Goal: Task Accomplishment & Management: Manage account settings

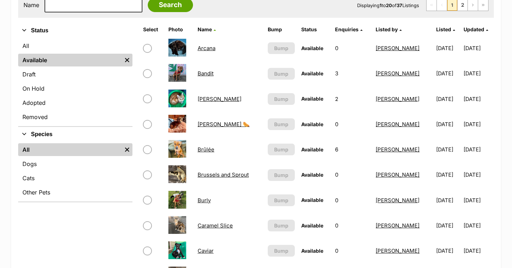
scroll to position [154, 0]
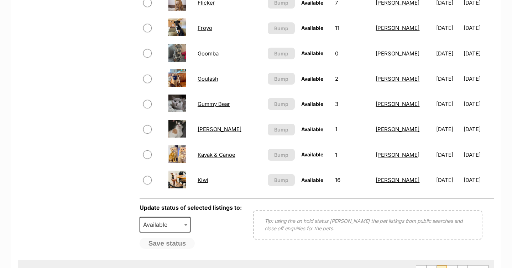
scroll to position [544, 0]
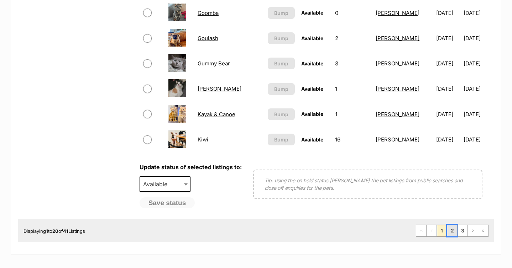
click at [454, 232] on link "2" at bounding box center [452, 230] width 10 height 11
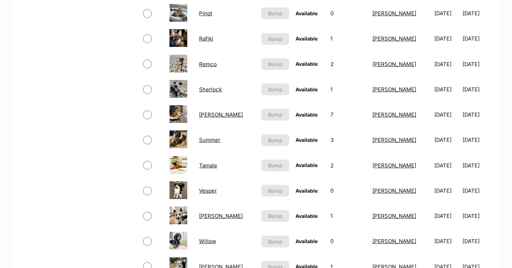
scroll to position [400, 0]
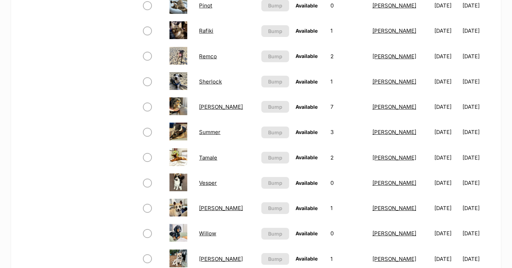
click at [228, 107] on link "Sir Battenberg" at bounding box center [221, 107] width 44 height 7
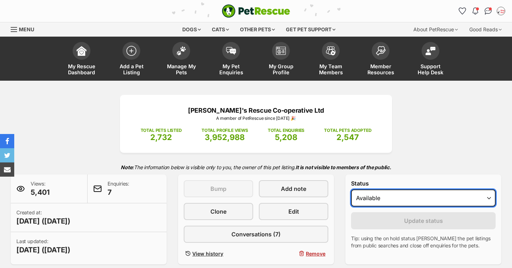
click at [393, 197] on select "Draft - not available as listing has enquires Available On hold Adopted" at bounding box center [423, 198] width 144 height 17
select select "on_hold"
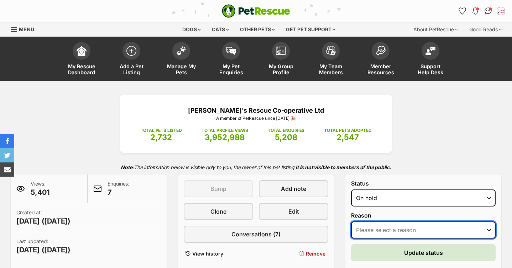
click at [382, 225] on select "Please select a reason Medical reasons Reviewing applications Adoption pending …" at bounding box center [423, 230] width 144 height 17
select select "medical"
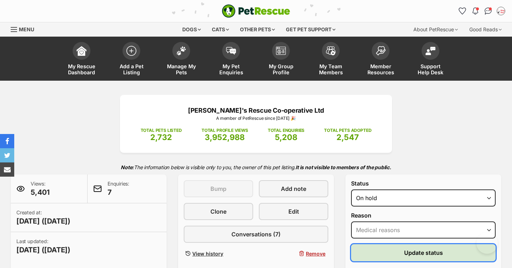
click at [381, 248] on button "Update status" at bounding box center [423, 252] width 144 height 17
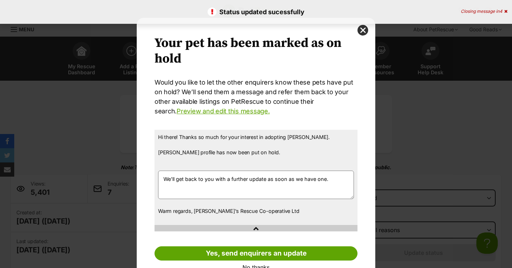
click at [361, 29] on button "close" at bounding box center [362, 30] width 11 height 11
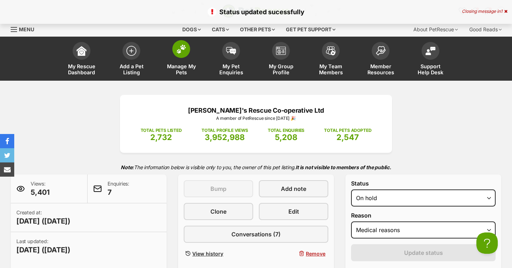
click at [182, 50] on img at bounding box center [181, 48] width 10 height 9
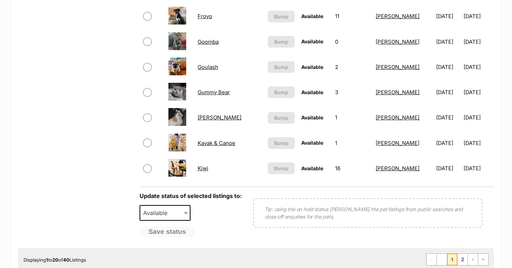
scroll to position [535, 0]
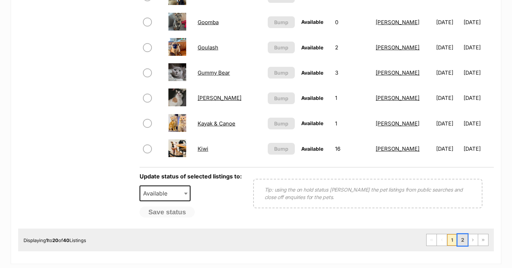
click at [462, 242] on link "2" at bounding box center [462, 239] width 10 height 11
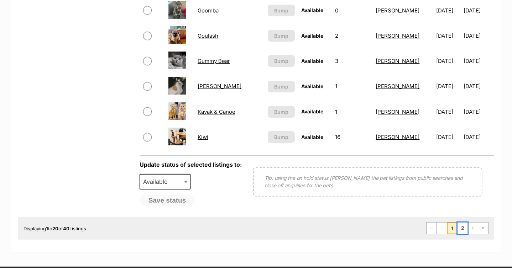
scroll to position [548, 0]
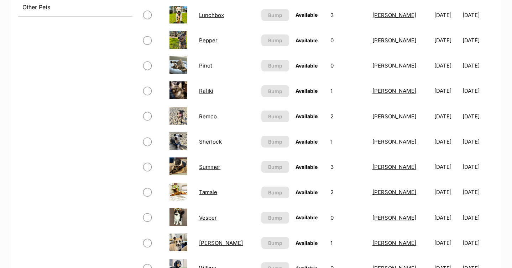
scroll to position [452, 0]
